Goal: Information Seeking & Learning: Learn about a topic

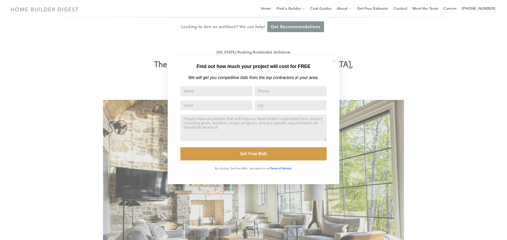
click at [332, 63] on icon at bounding box center [334, 61] width 6 height 6
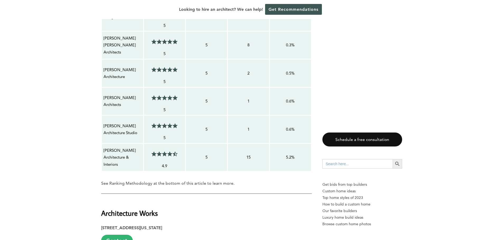
scroll to position [607, 0]
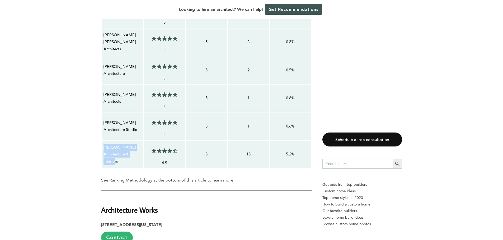
drag, startPoint x: 120, startPoint y: 149, endPoint x: 103, endPoint y: 130, distance: 25.2
click at [103, 140] on td "[PERSON_NAME] Architecture & Interiors" at bounding box center [122, 154] width 42 height 28
drag, startPoint x: 117, startPoint y: 116, endPoint x: 101, endPoint y: 107, distance: 18.2
click at [101, 107] on table "Contractor Average Customer Satisfaction Service Rating Score Total Number of R…" at bounding box center [206, 19] width 211 height 300
drag, startPoint x: 128, startPoint y: 62, endPoint x: 103, endPoint y: 50, distance: 27.7
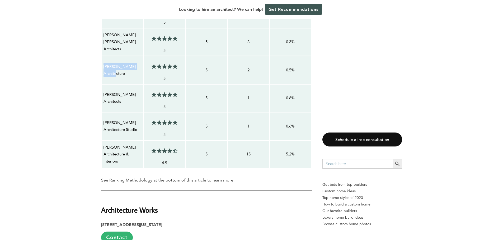
click at [103, 56] on td "[PERSON_NAME] Architecture" at bounding box center [122, 70] width 42 height 28
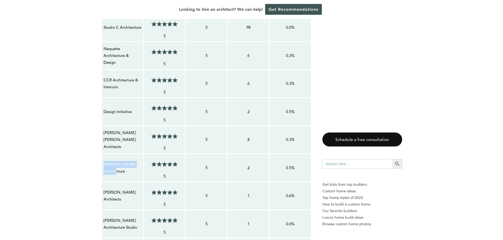
scroll to position [501, 0]
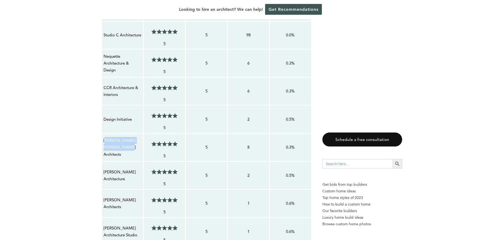
drag, startPoint x: 123, startPoint y: 139, endPoint x: 105, endPoint y: 132, distance: 19.5
click at [105, 137] on p "[PERSON_NAME] [PERSON_NAME] Architects" at bounding box center [122, 147] width 38 height 21
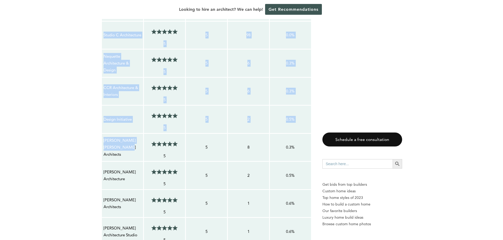
drag, startPoint x: 113, startPoint y: 135, endPoint x: 120, endPoint y: 140, distance: 9.2
click at [123, 140] on p "[PERSON_NAME] [PERSON_NAME] Architects" at bounding box center [122, 147] width 38 height 21
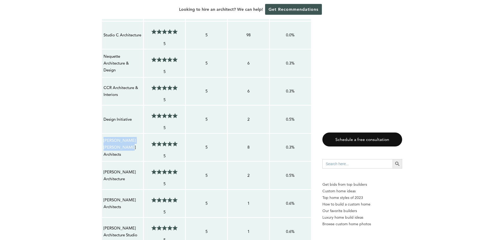
drag, startPoint x: 110, startPoint y: 137, endPoint x: 106, endPoint y: 133, distance: 5.0
click at [106, 137] on p "[PERSON_NAME] [PERSON_NAME] Architects" at bounding box center [122, 147] width 38 height 21
drag, startPoint x: 135, startPoint y: 109, endPoint x: 101, endPoint y: 108, distance: 34.1
click at [101, 108] on table "Contractor Average Customer Satisfaction Service Rating Score Total Number of R…" at bounding box center [206, 125] width 211 height 300
click at [107, 84] on p "CCR Architecture & Interiors" at bounding box center [122, 91] width 38 height 14
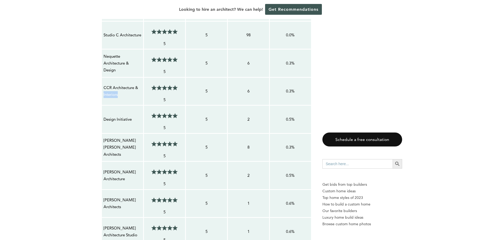
click at [107, 84] on p "CCR Architecture & Interiors" at bounding box center [122, 91] width 38 height 14
click at [111, 53] on p "Nequette Architecture & Design" at bounding box center [122, 63] width 38 height 21
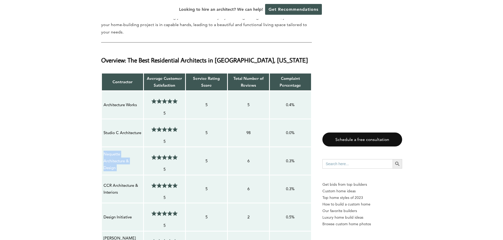
scroll to position [396, 0]
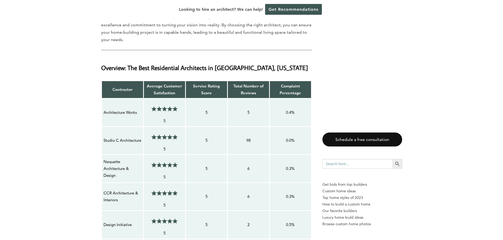
click at [116, 137] on p "Studio C Architecture" at bounding box center [122, 140] width 38 height 7
drag, startPoint x: 116, startPoint y: 129, endPoint x: 107, endPoint y: 117, distance: 15.4
click at [107, 127] on td "Studio C Architecture" at bounding box center [122, 141] width 42 height 28
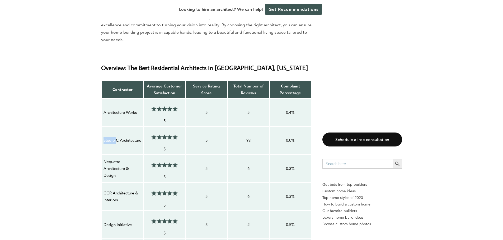
click at [108, 137] on p "Studio C Architecture" at bounding box center [122, 140] width 38 height 7
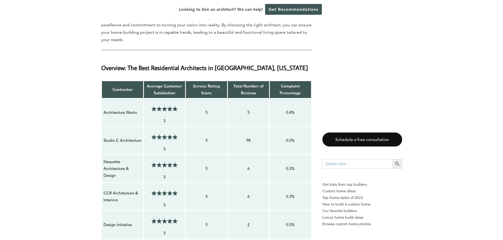
click at [120, 109] on p "Architecture Works" at bounding box center [122, 112] width 38 height 7
click at [121, 109] on p "Architecture Works" at bounding box center [122, 112] width 38 height 7
